Goal: Task Accomplishment & Management: Manage account settings

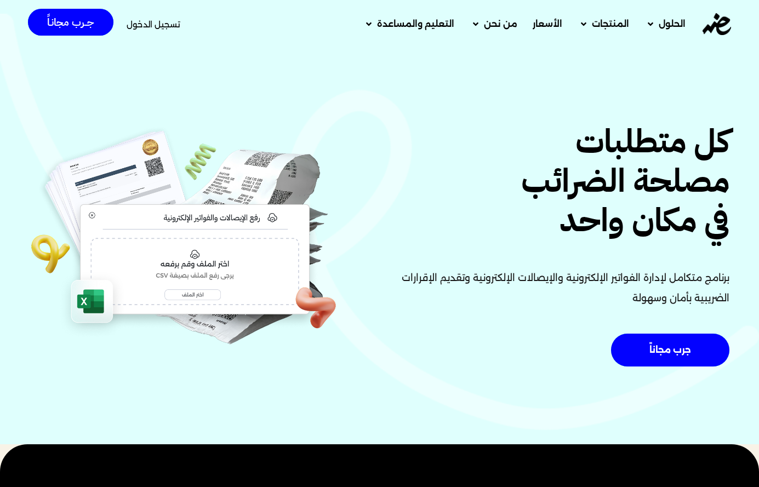
click at [174, 25] on span "تسجيل الدخول" at bounding box center [154, 24] width 54 height 8
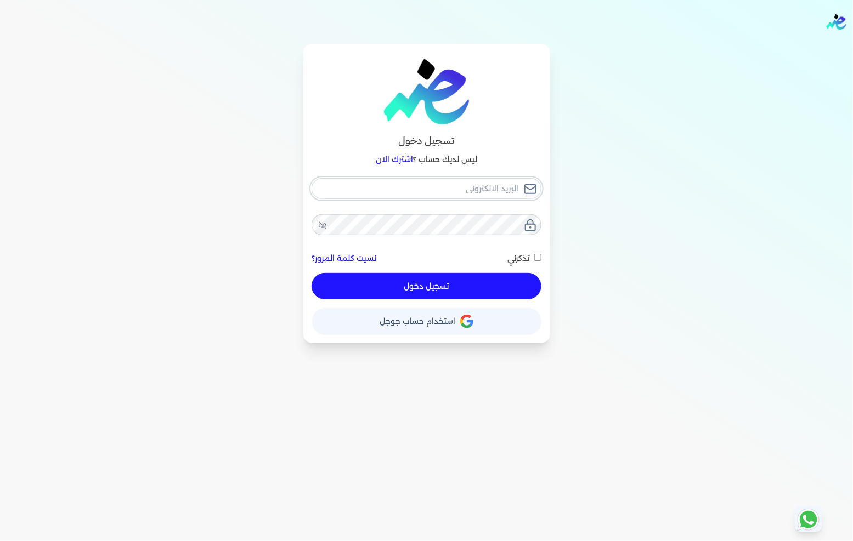
type input "[EMAIL_ADDRESS][DOMAIN_NAME]"
click at [468, 284] on button "تسجيل دخول" at bounding box center [425, 286] width 229 height 26
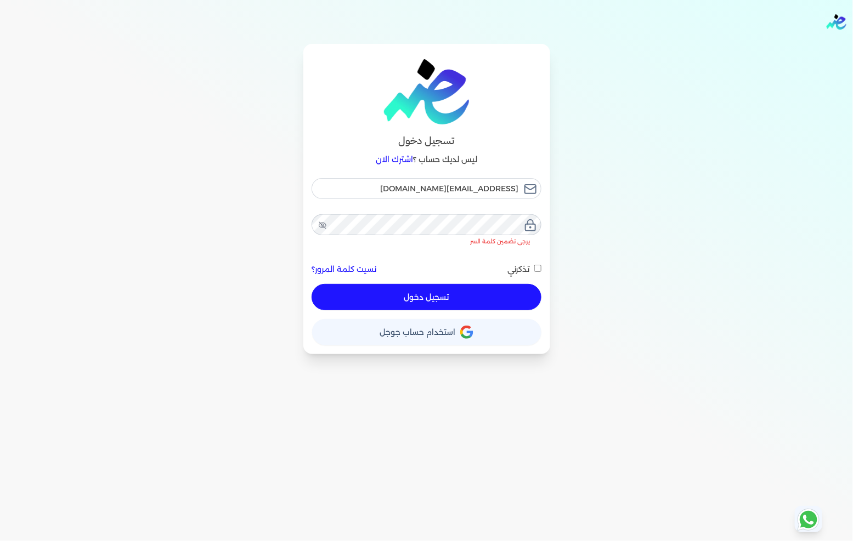
checkbox input "false"
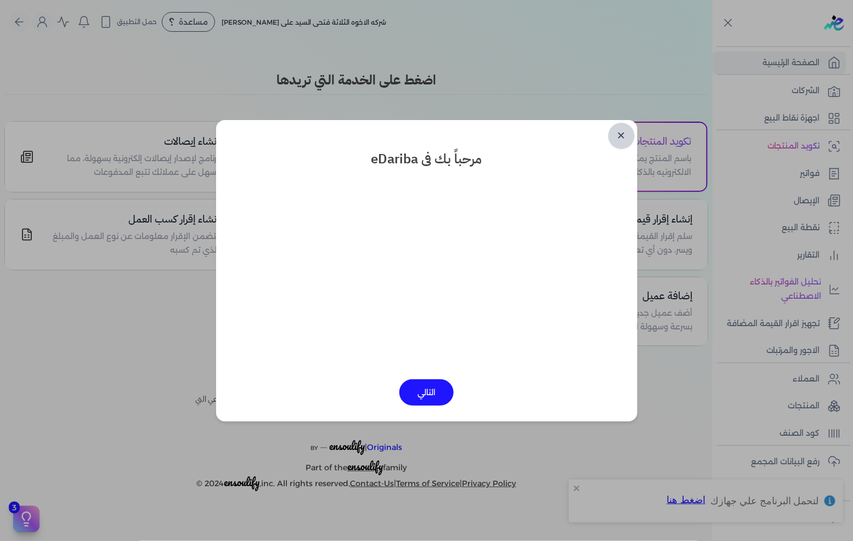
click at [614, 137] on link "✕" at bounding box center [621, 136] width 26 height 26
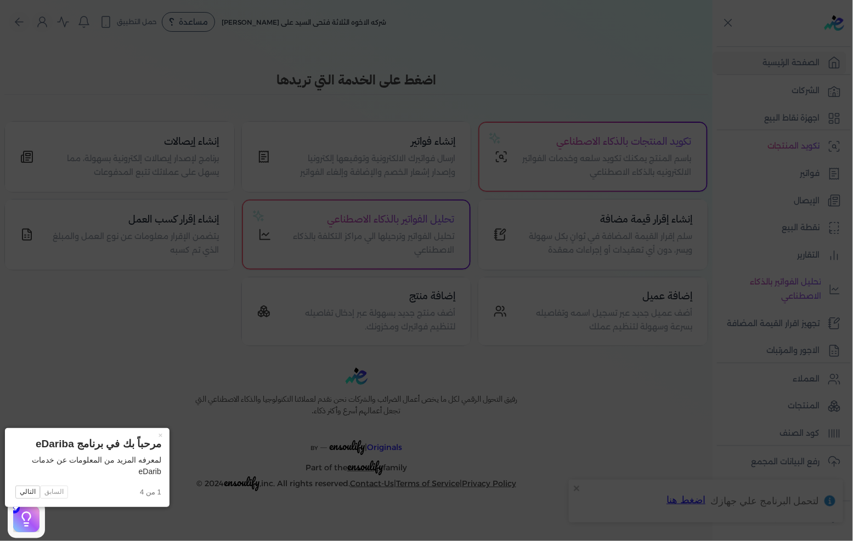
click at [759, 183] on icon at bounding box center [426, 270] width 853 height 541
